Goal: Information Seeking & Learning: Learn about a topic

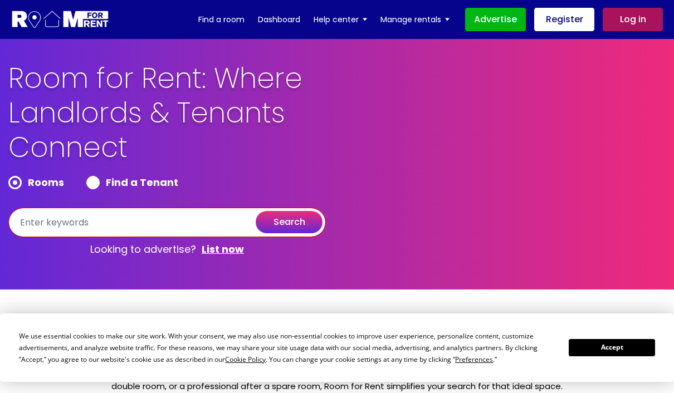
click at [212, 216] on input "text" at bounding box center [167, 223] width 318 height 30
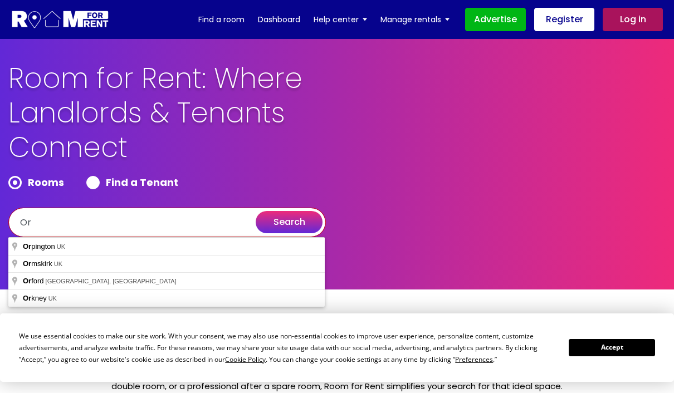
type input "O"
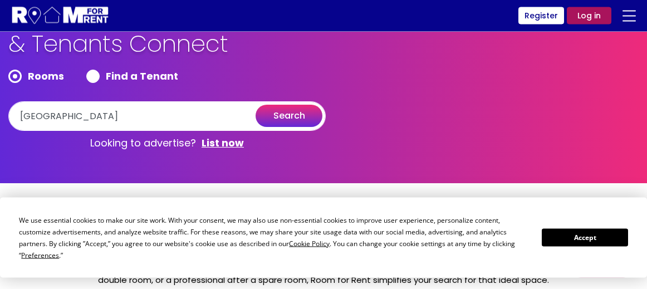
scroll to position [53, 0]
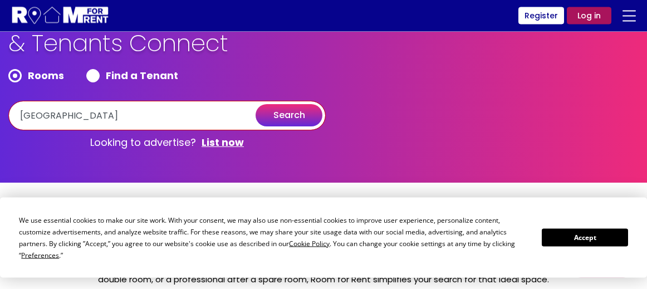
type input "[GEOGRAPHIC_DATA]"
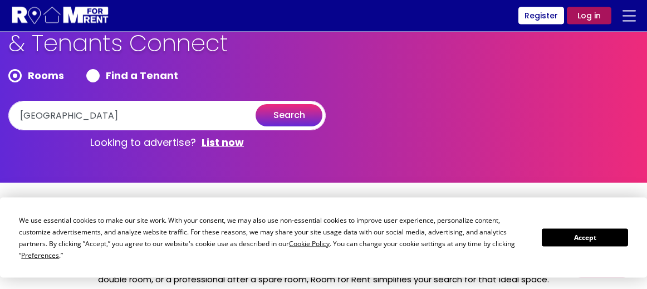
click at [299, 109] on button "search" at bounding box center [289, 116] width 67 height 22
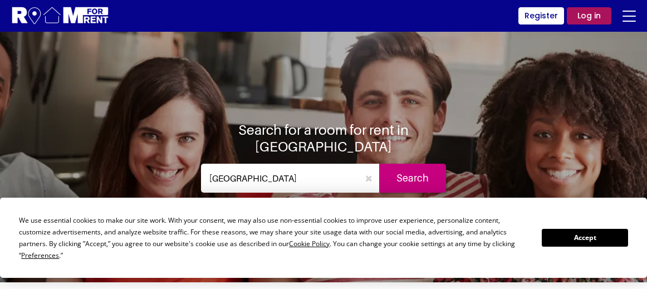
click at [586, 240] on button "Accept" at bounding box center [585, 237] width 86 height 17
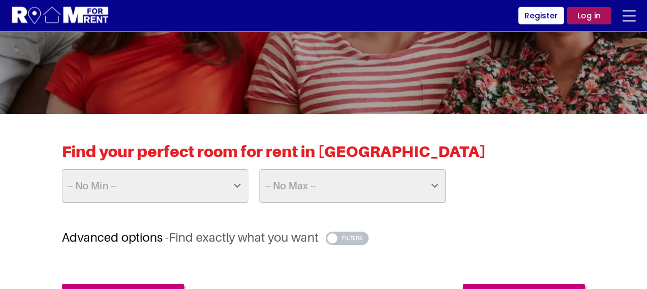
click at [442, 178] on select "-- No Max -- £50 £75 £100 £125 £150 £175 £200 £225 £250 £275 £300 £325 £350 £37…" at bounding box center [353, 186] width 187 height 33
select select "500"
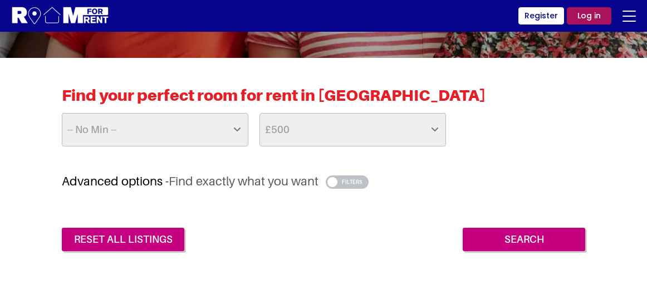
scroll to position [224, 0]
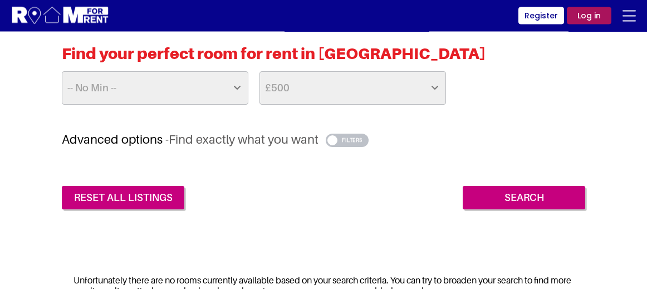
click at [445, 86] on select "-- No Max -- £50 £75 £100 £125 £150 £175 £200 £225 £250 £275 £300 £325 £350 £37…" at bounding box center [353, 88] width 187 height 33
select select "700"
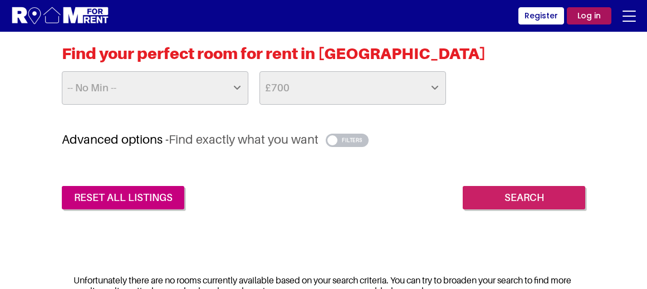
click at [511, 194] on input "Search" at bounding box center [524, 197] width 123 height 23
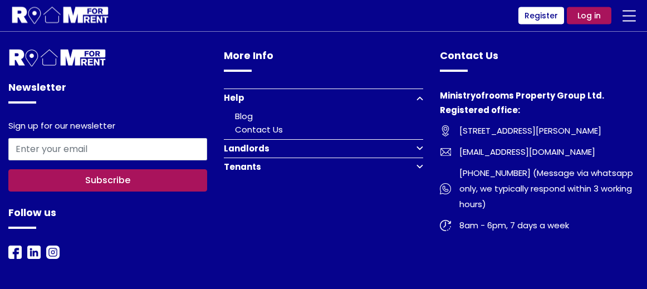
scroll to position [875, 0]
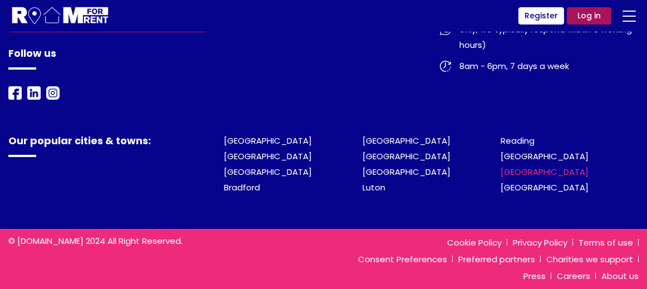
click at [543, 170] on link "[GEOGRAPHIC_DATA]" at bounding box center [545, 172] width 88 height 12
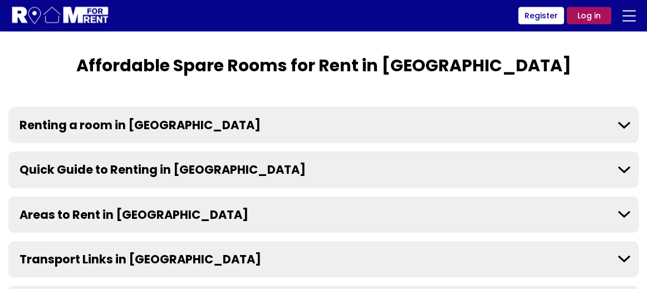
scroll to position [212, 0]
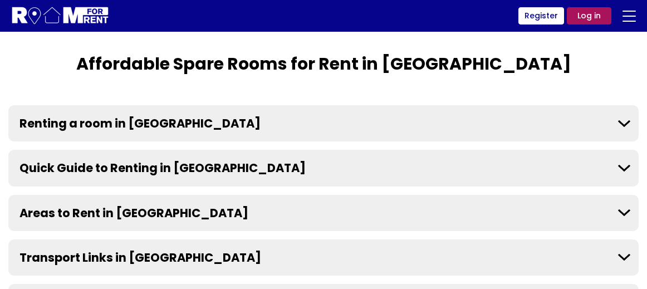
click at [581, 128] on button "Renting a room in Manchester" at bounding box center [323, 123] width 631 height 36
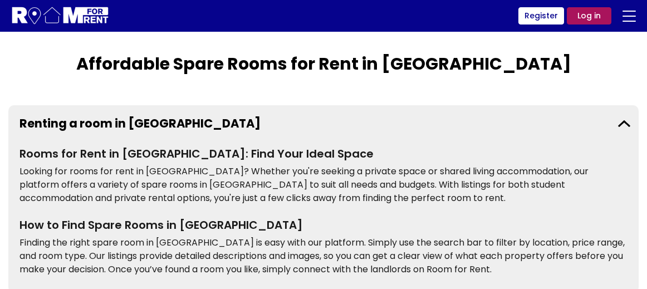
click at [601, 124] on button "Renting a room in Manchester" at bounding box center [323, 123] width 631 height 36
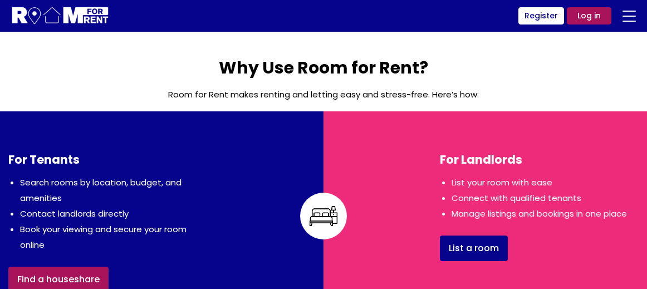
scroll to position [584, 0]
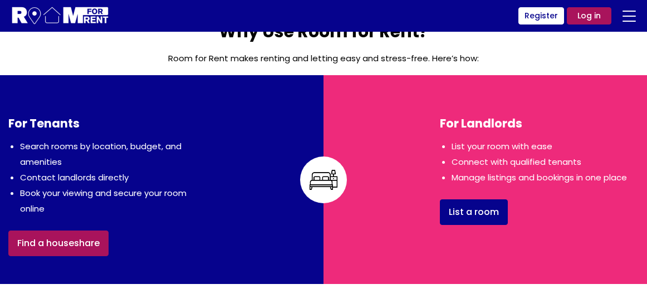
click at [62, 250] on link "Find a houseshare" at bounding box center [58, 244] width 100 height 26
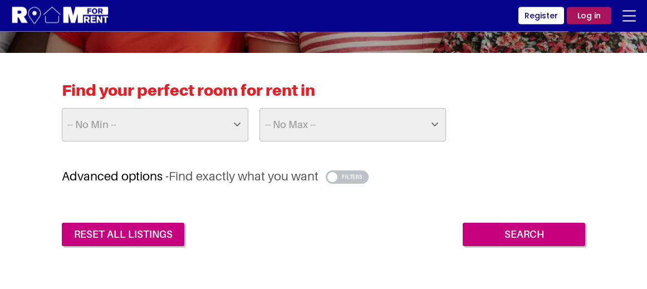
click at [430, 121] on select "-- No Max -- £50 £75 £100 £125 £150 £175 £200 £225 £250 £275 £300 £325 £350 £37…" at bounding box center [353, 125] width 187 height 33
select select "500"
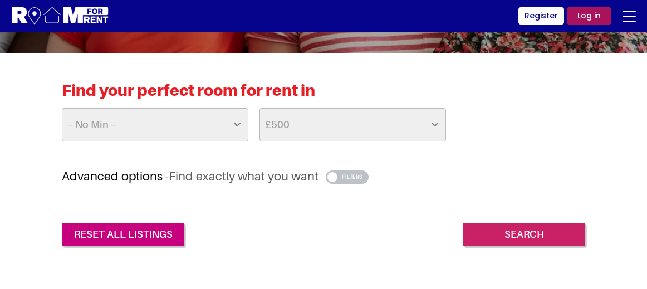
click at [533, 223] on input "Search" at bounding box center [524, 234] width 123 height 23
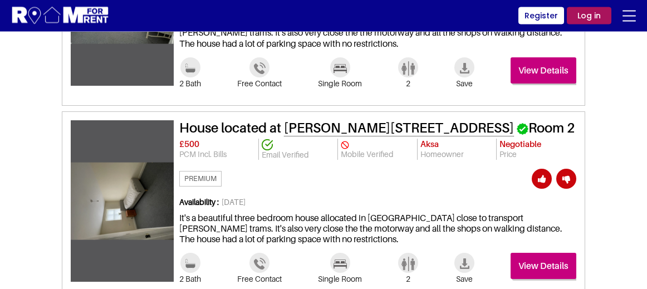
scroll to position [879, 0]
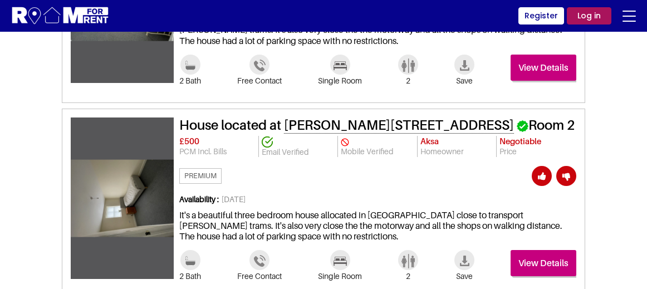
click at [552, 208] on span "Availability : [DATE]" at bounding box center [377, 202] width 397 height 15
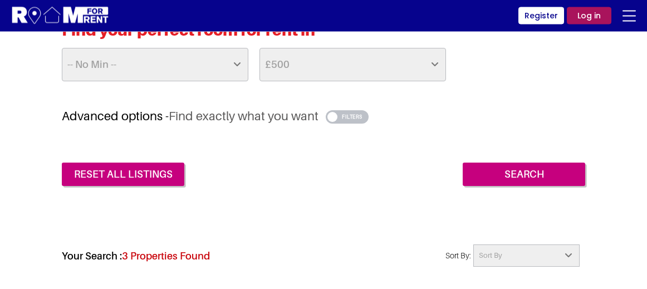
scroll to position [267, 0]
